Goal: Navigation & Orientation: Find specific page/section

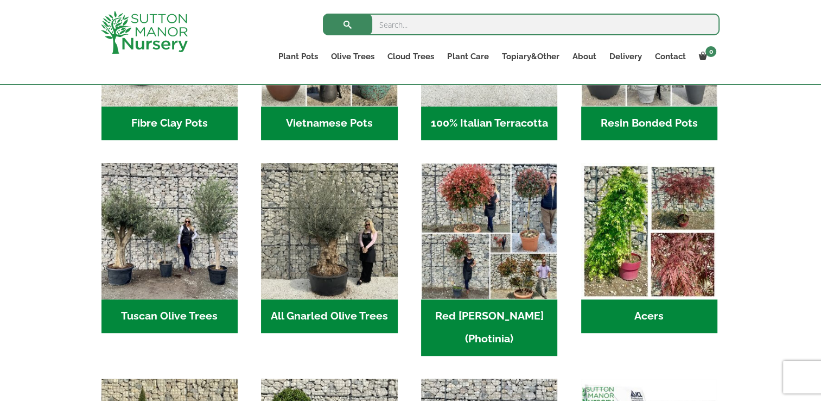
scroll to position [489, 0]
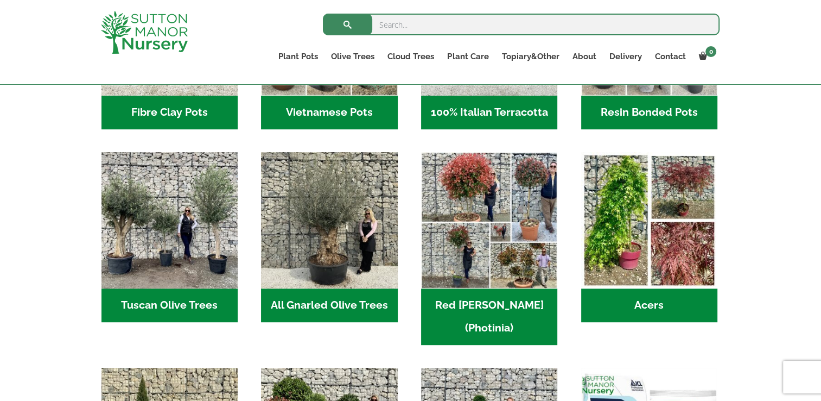
click at [503, 297] on h2 "Red Robin (Photinia) (3)" at bounding box center [489, 316] width 136 height 56
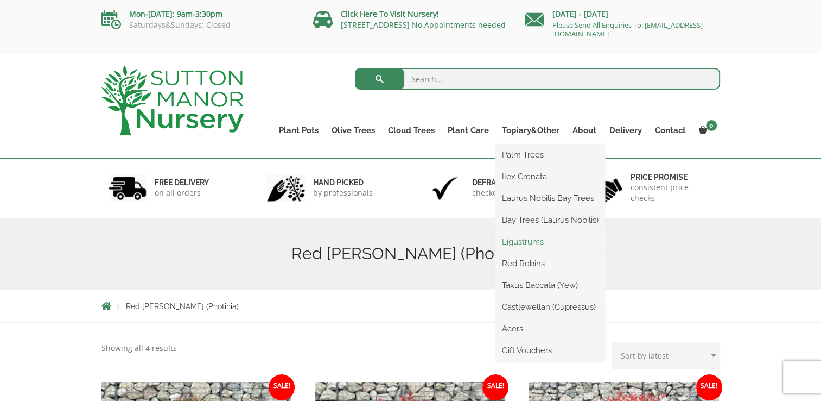
click at [530, 241] on link "Ligustrums" at bounding box center [551, 241] width 110 height 16
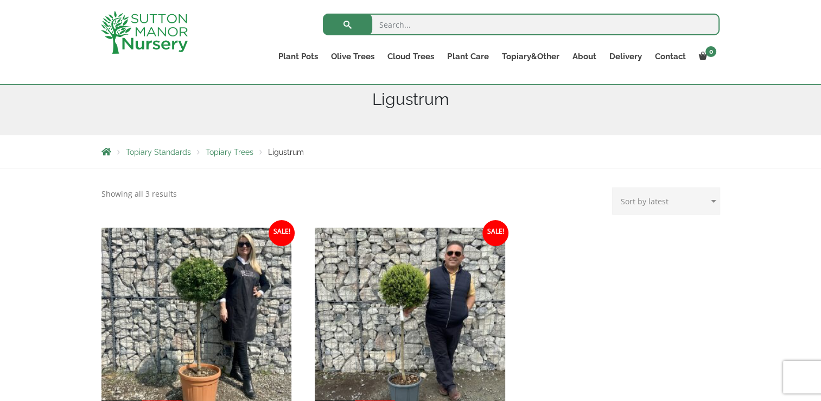
scroll to position [217, 0]
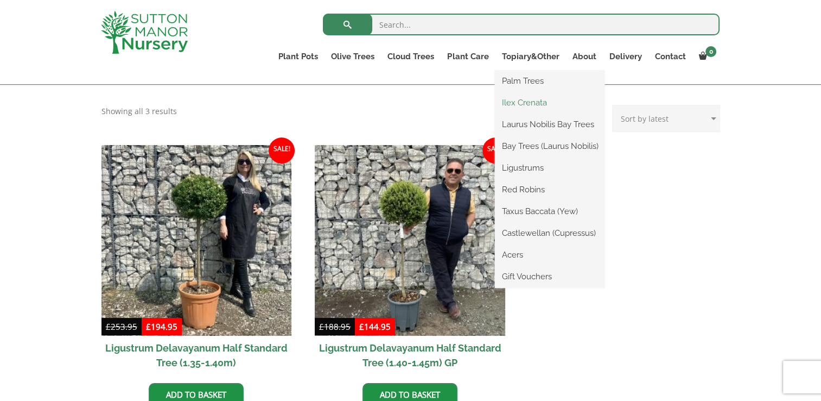
click at [526, 103] on link "Ilex Crenata" at bounding box center [550, 102] width 110 height 16
